Goal: Task Accomplishment & Management: Complete application form

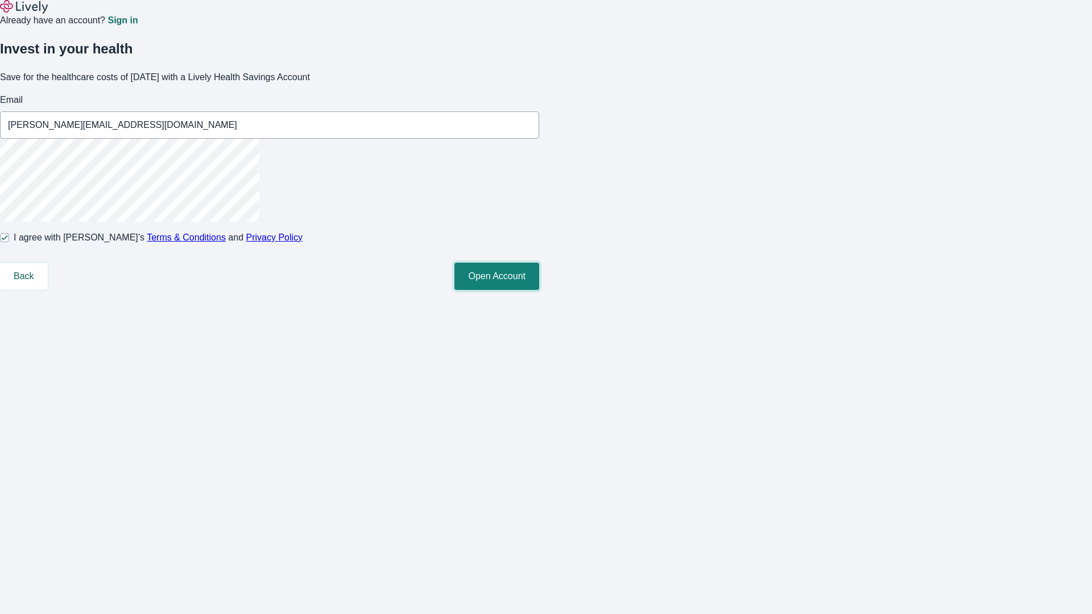
click at [539, 290] on button "Open Account" at bounding box center [496, 276] width 85 height 27
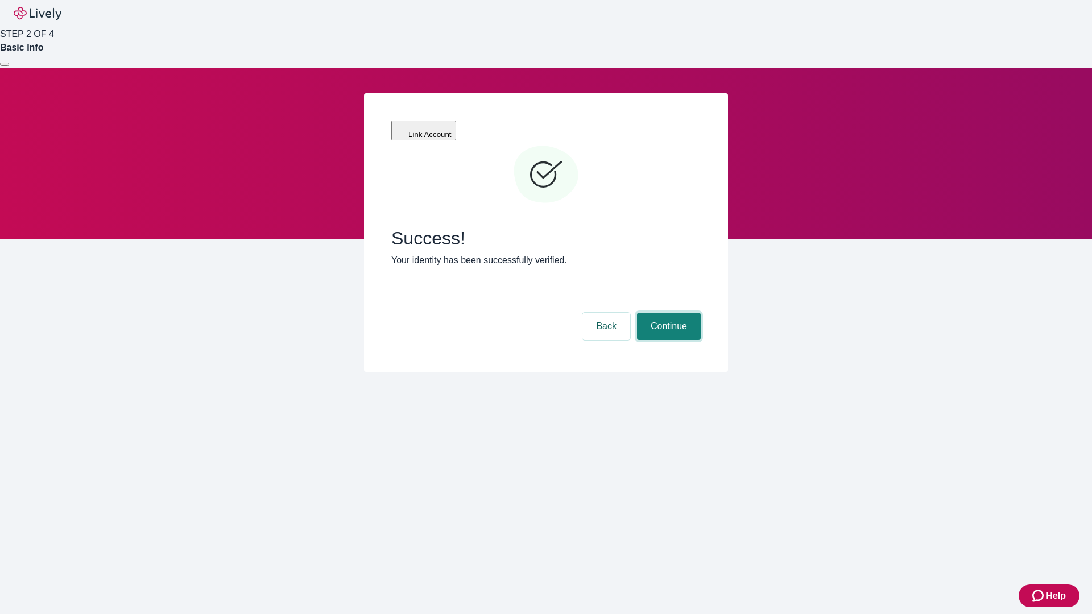
click at [667, 313] on button "Continue" at bounding box center [669, 326] width 64 height 27
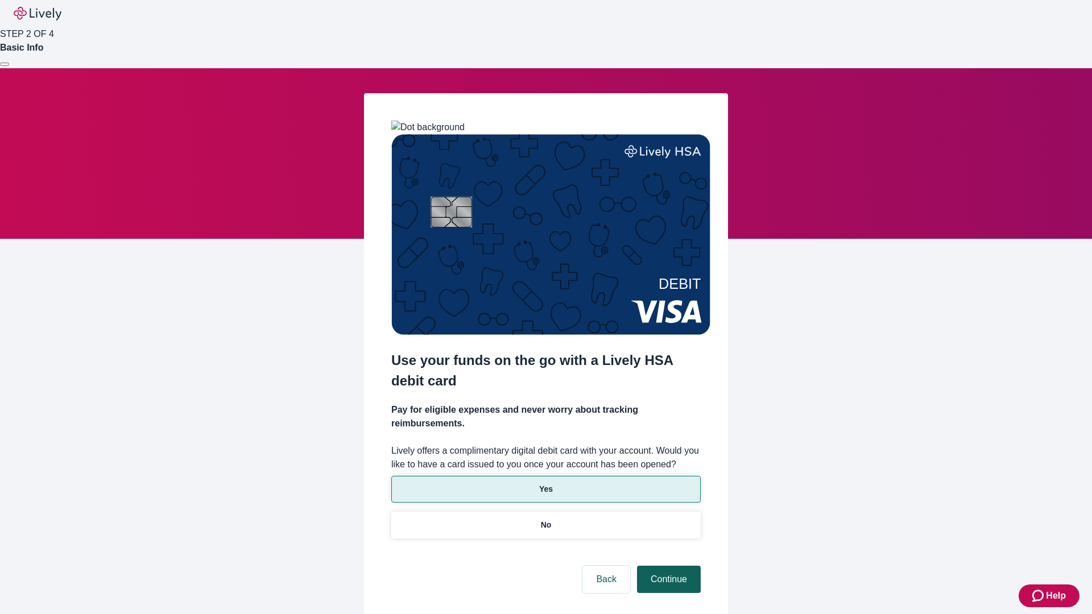
click at [545, 483] on p "Yes" at bounding box center [546, 489] width 14 height 12
click at [667, 566] on button "Continue" at bounding box center [669, 579] width 64 height 27
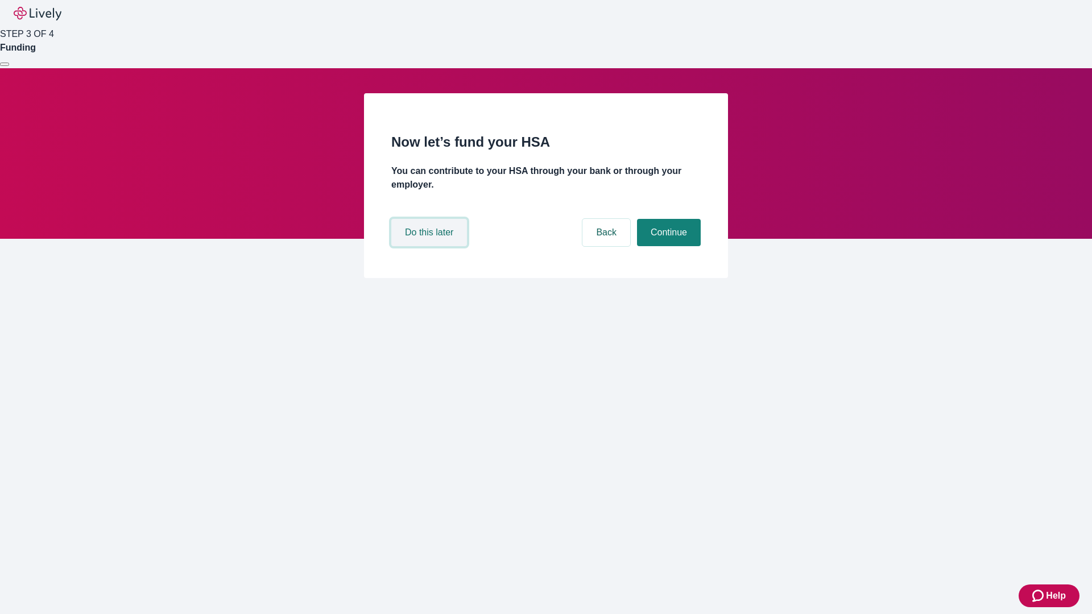
click at [430, 246] on button "Do this later" at bounding box center [429, 232] width 76 height 27
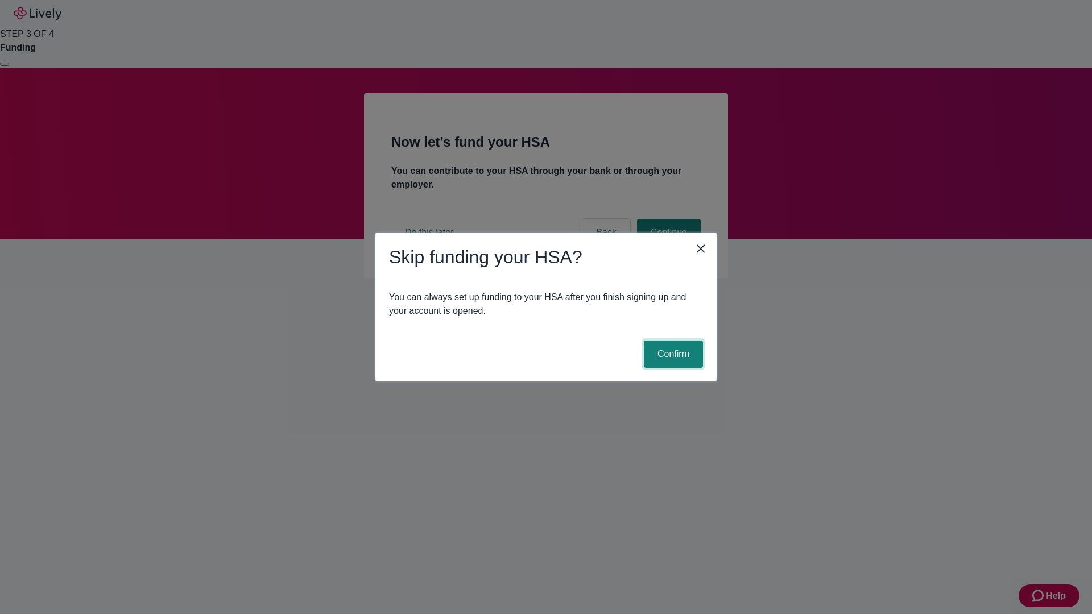
click at [672, 354] on button "Confirm" at bounding box center [673, 354] width 59 height 27
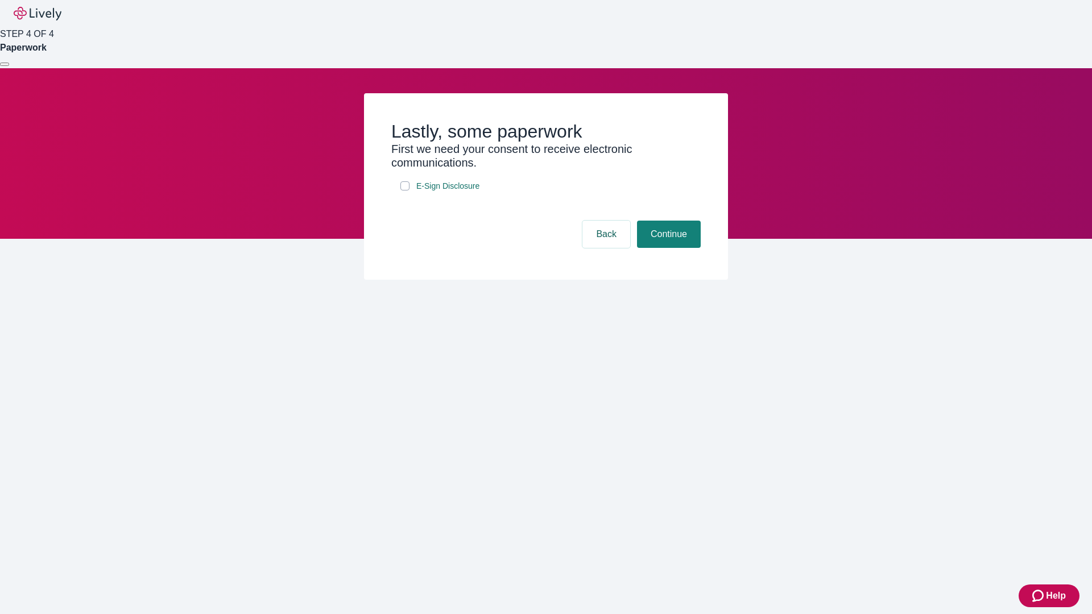
click at [405, 190] on input "E-Sign Disclosure" at bounding box center [404, 185] width 9 height 9
checkbox input "true"
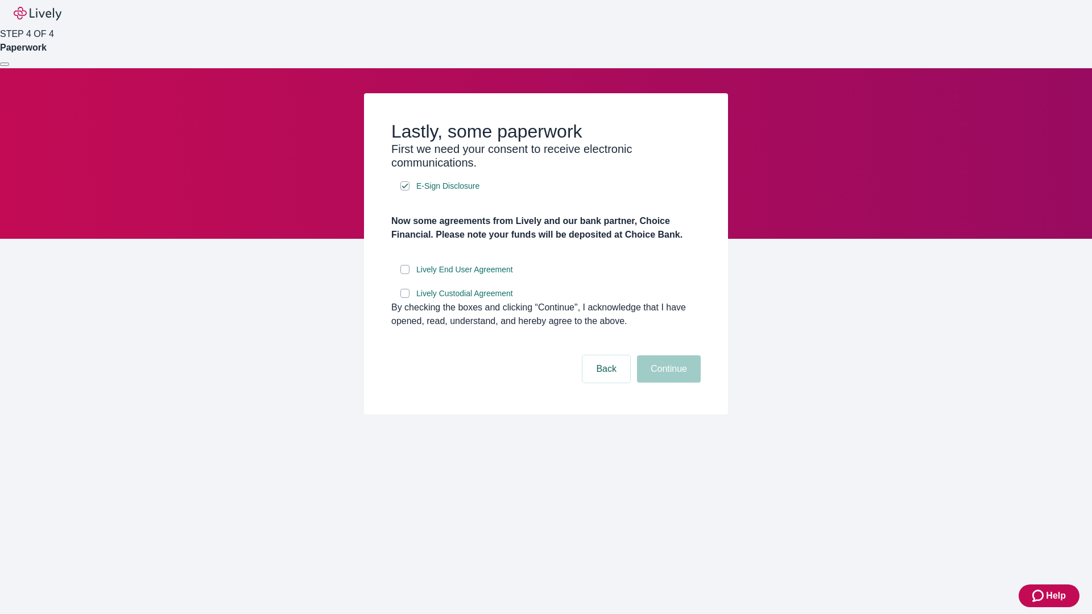
click at [405, 274] on input "Lively End User Agreement" at bounding box center [404, 269] width 9 height 9
checkbox input "true"
click at [405, 298] on input "Lively Custodial Agreement" at bounding box center [404, 293] width 9 height 9
checkbox input "true"
click at [667, 383] on button "Continue" at bounding box center [669, 368] width 64 height 27
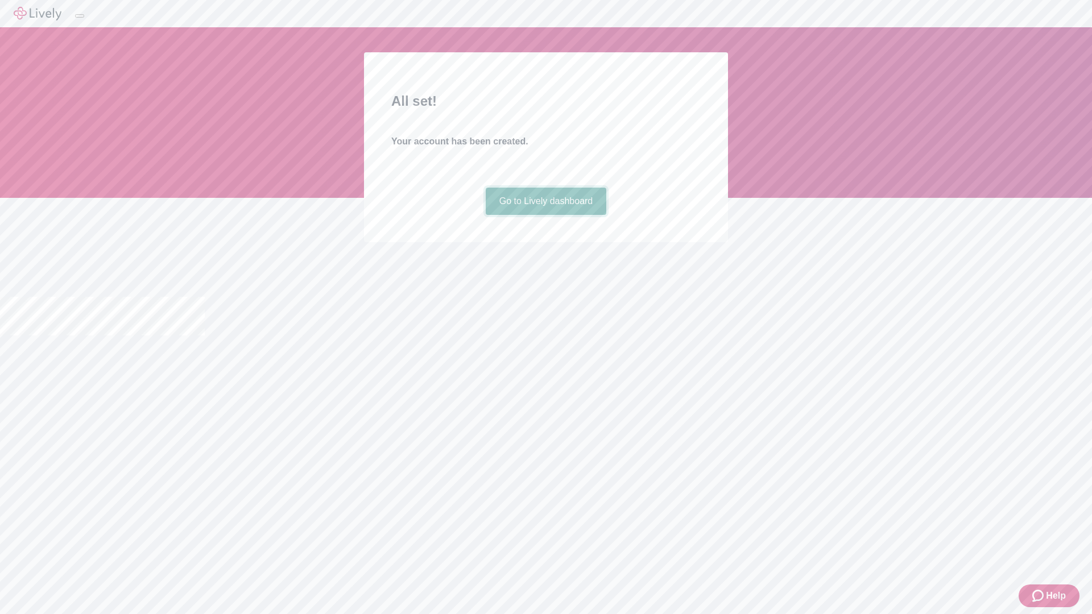
click at [545, 215] on link "Go to Lively dashboard" at bounding box center [546, 201] width 121 height 27
